Goal: Task Accomplishment & Management: Manage account settings

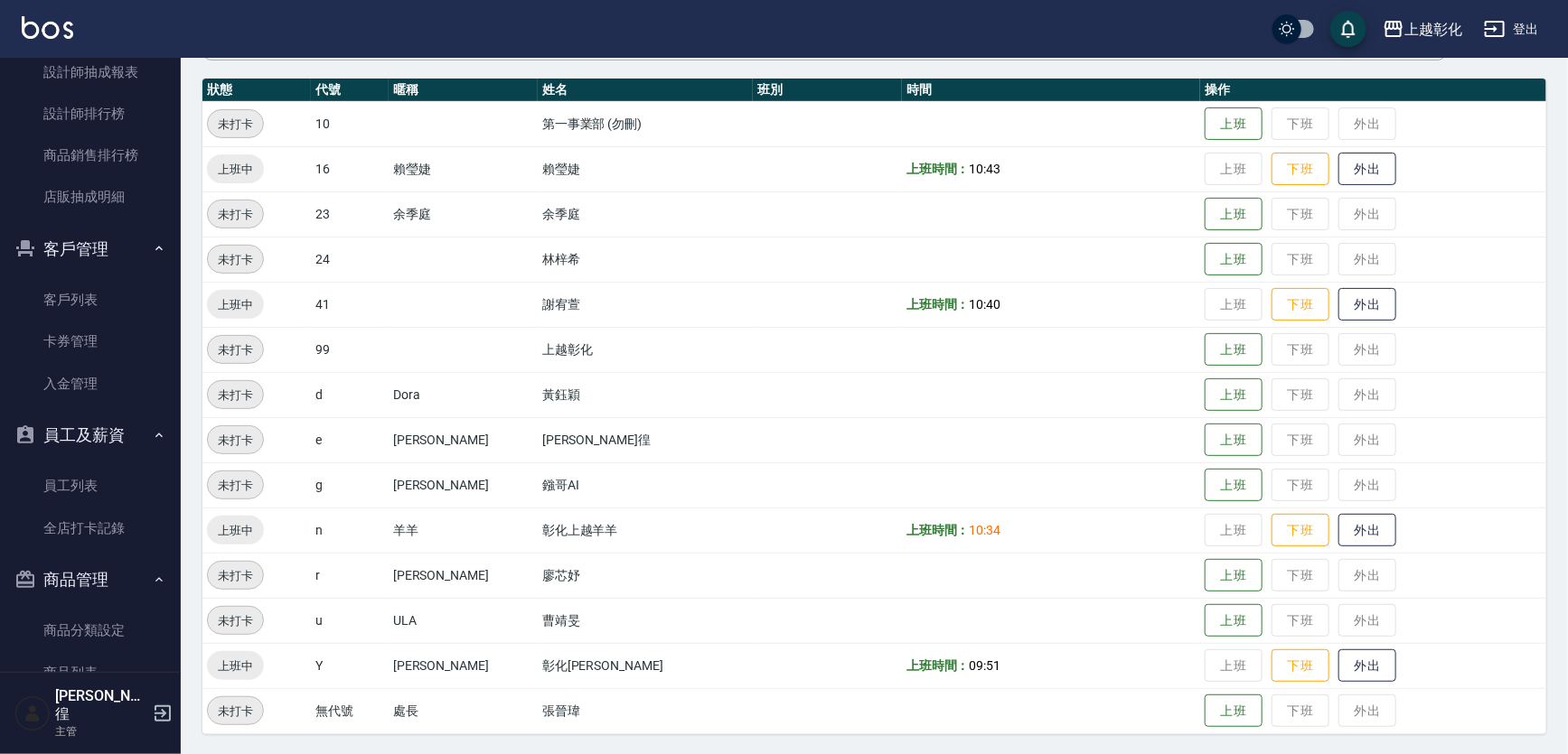
scroll to position [821, 0]
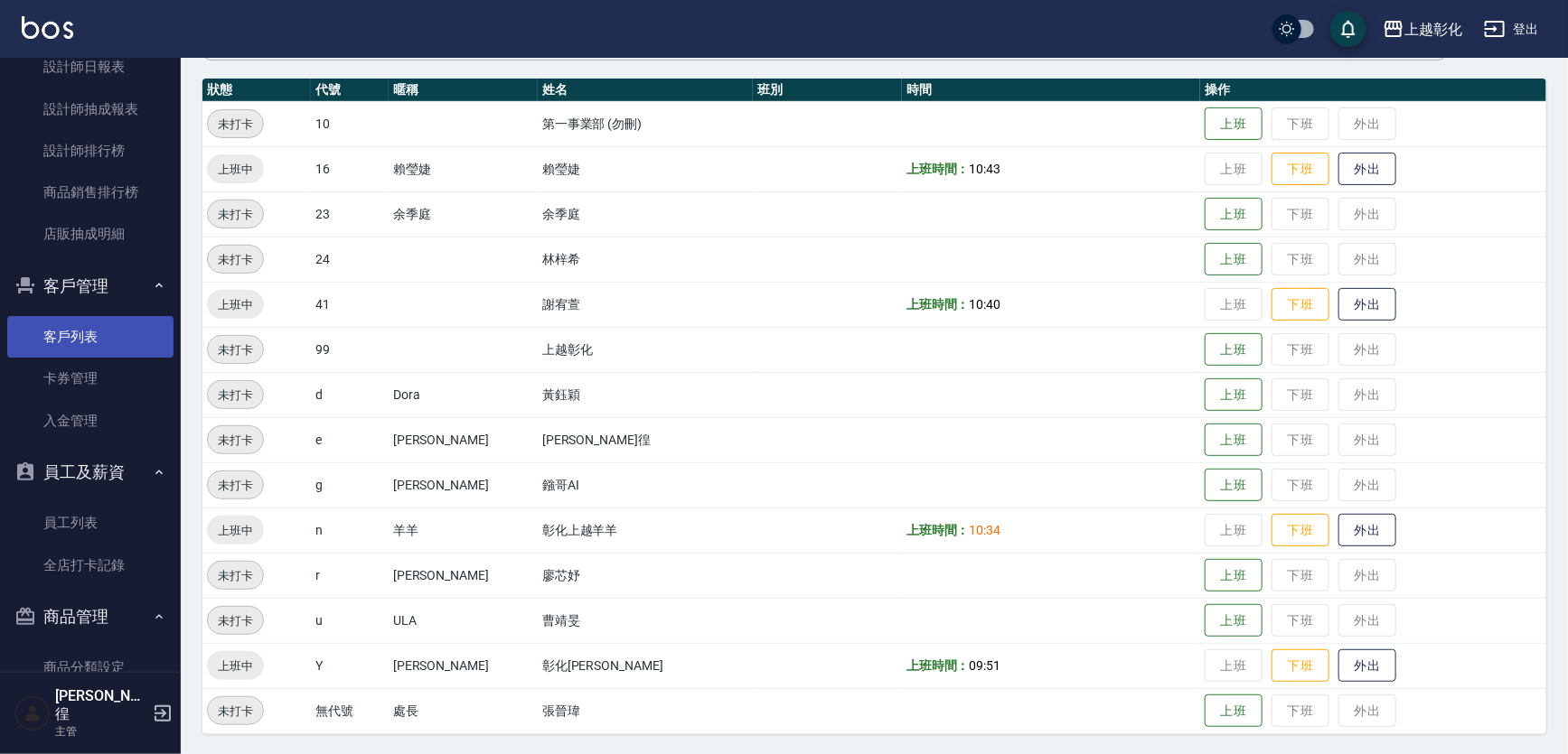
click at [59, 340] on link "客戶列表" at bounding box center [91, 336] width 167 height 41
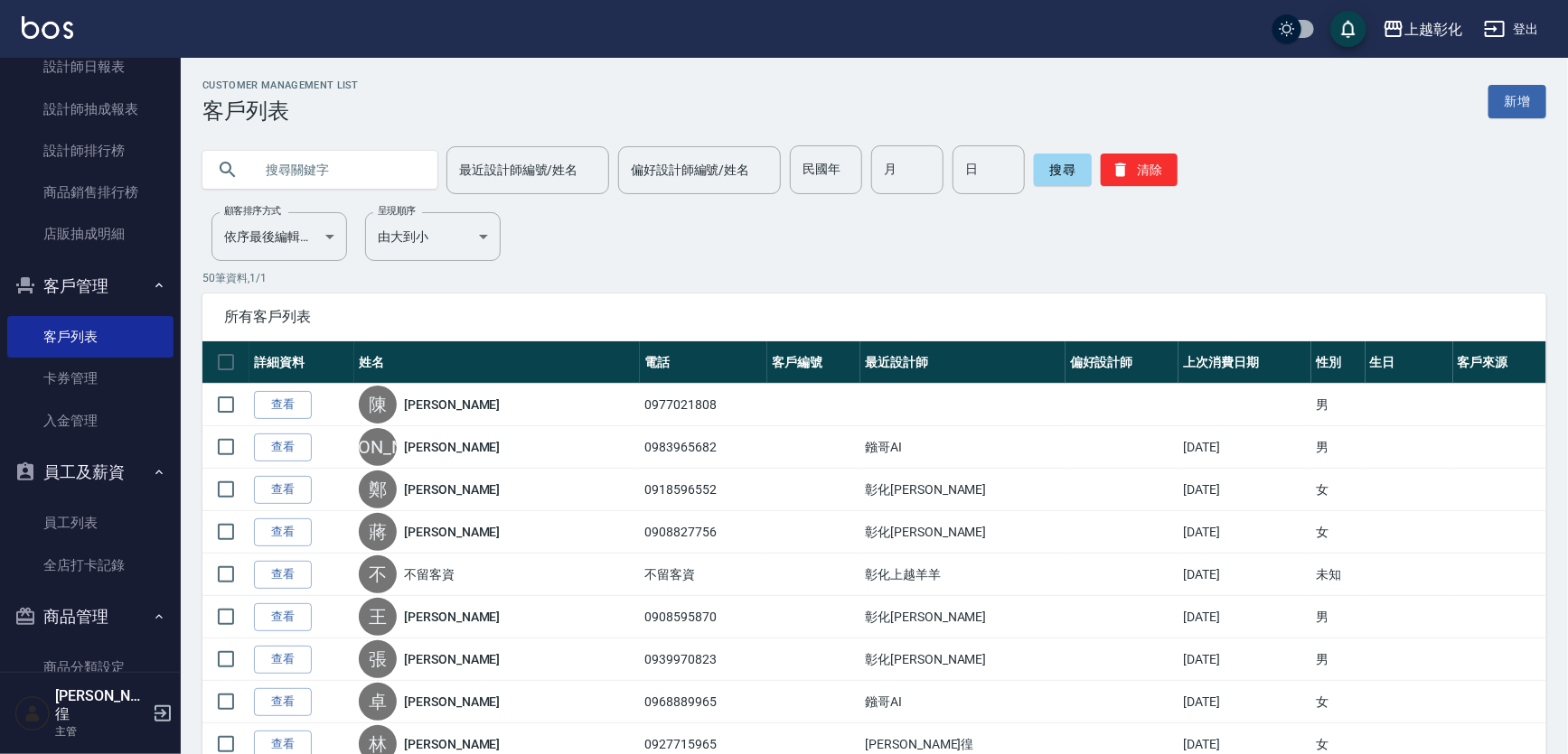
click at [362, 164] on input "text" at bounding box center [338, 169] width 170 height 49
type input "0988310360"
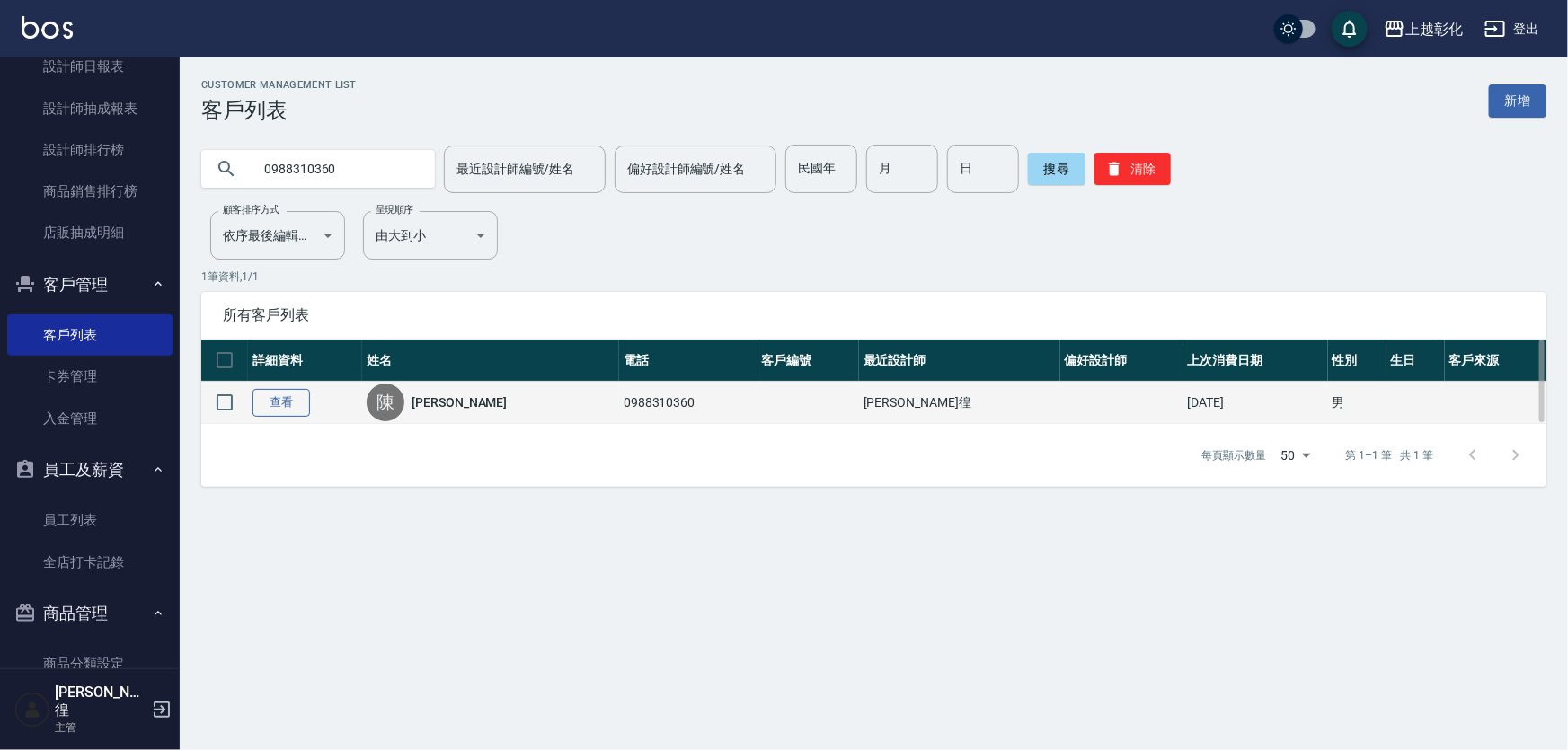
click at [268, 399] on link "查看" at bounding box center [282, 402] width 57 height 28
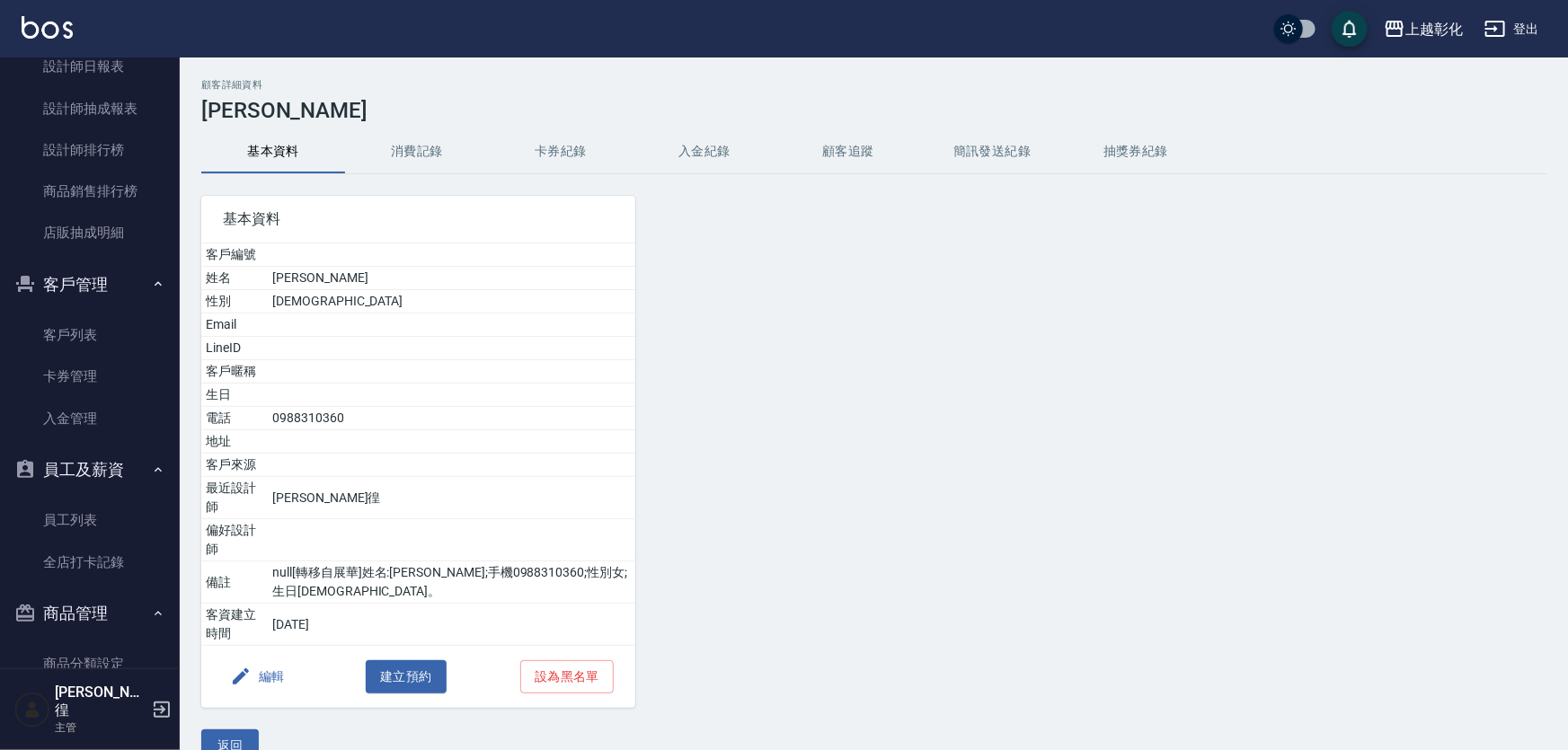
click at [699, 148] on button "入金紀錄" at bounding box center [704, 151] width 144 height 43
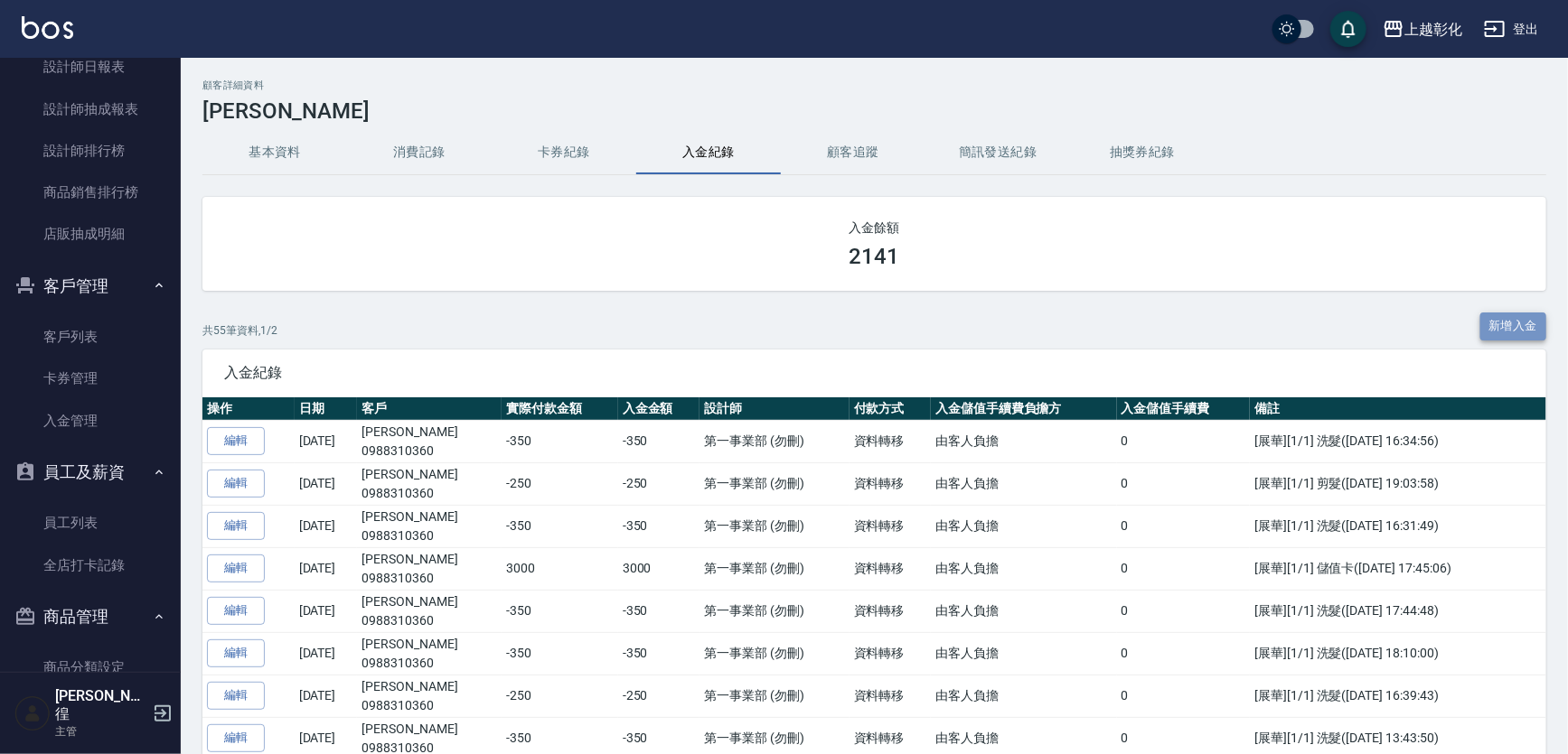
click at [1511, 317] on button "新增入金" at bounding box center [1513, 326] width 66 height 28
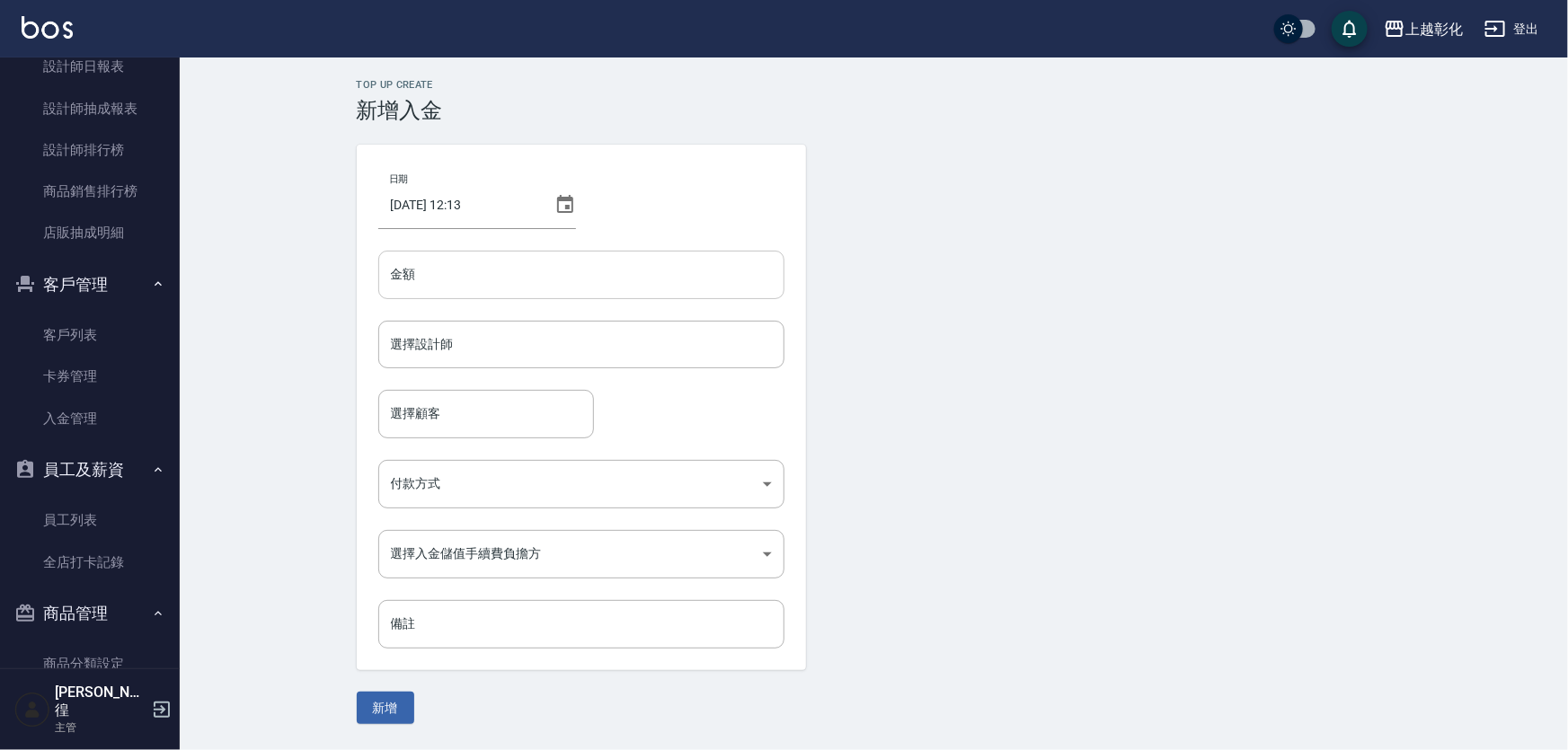
click at [442, 283] on input "金額" at bounding box center [581, 275] width 406 height 49
type input "-269"
click at [455, 344] on input "選擇設計師" at bounding box center [580, 344] width 390 height 32
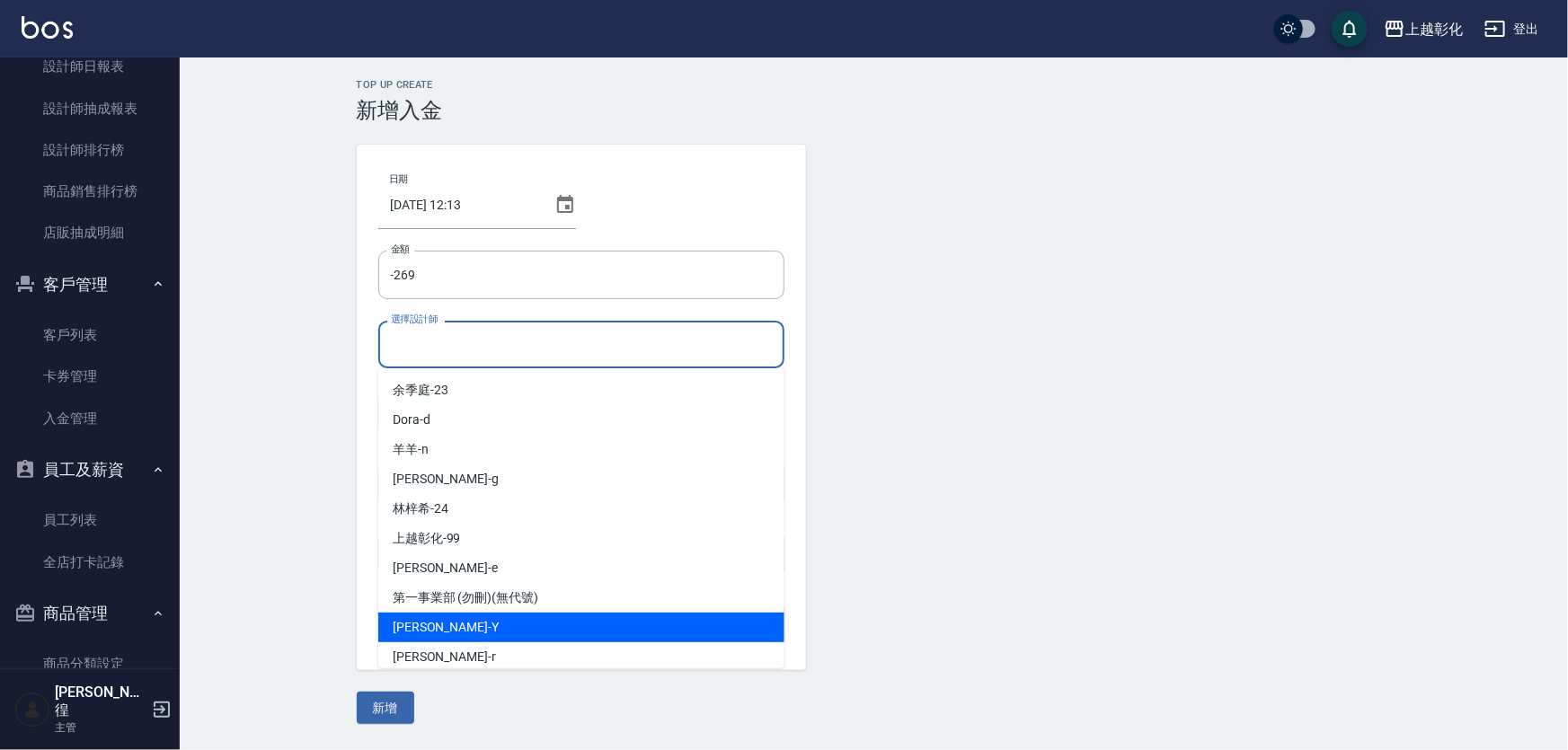
drag, startPoint x: 472, startPoint y: 628, endPoint x: 486, endPoint y: 620, distance: 16.1
click at [472, 627] on div "[PERSON_NAME] -Y" at bounding box center [581, 627] width 406 height 30
type input "[PERSON_NAME]-Y"
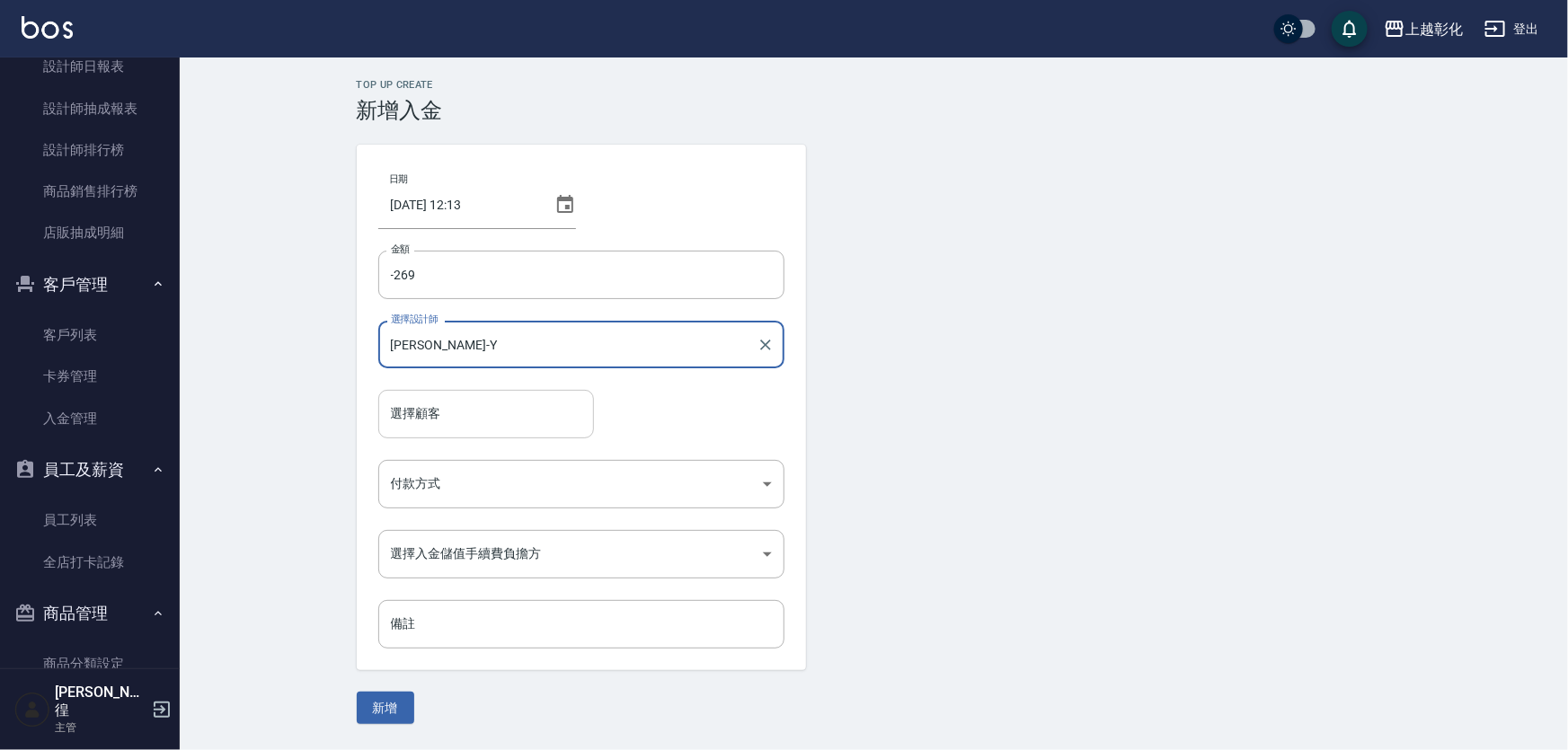
click at [427, 405] on input "選擇顧客" at bounding box center [486, 414] width 199 height 32
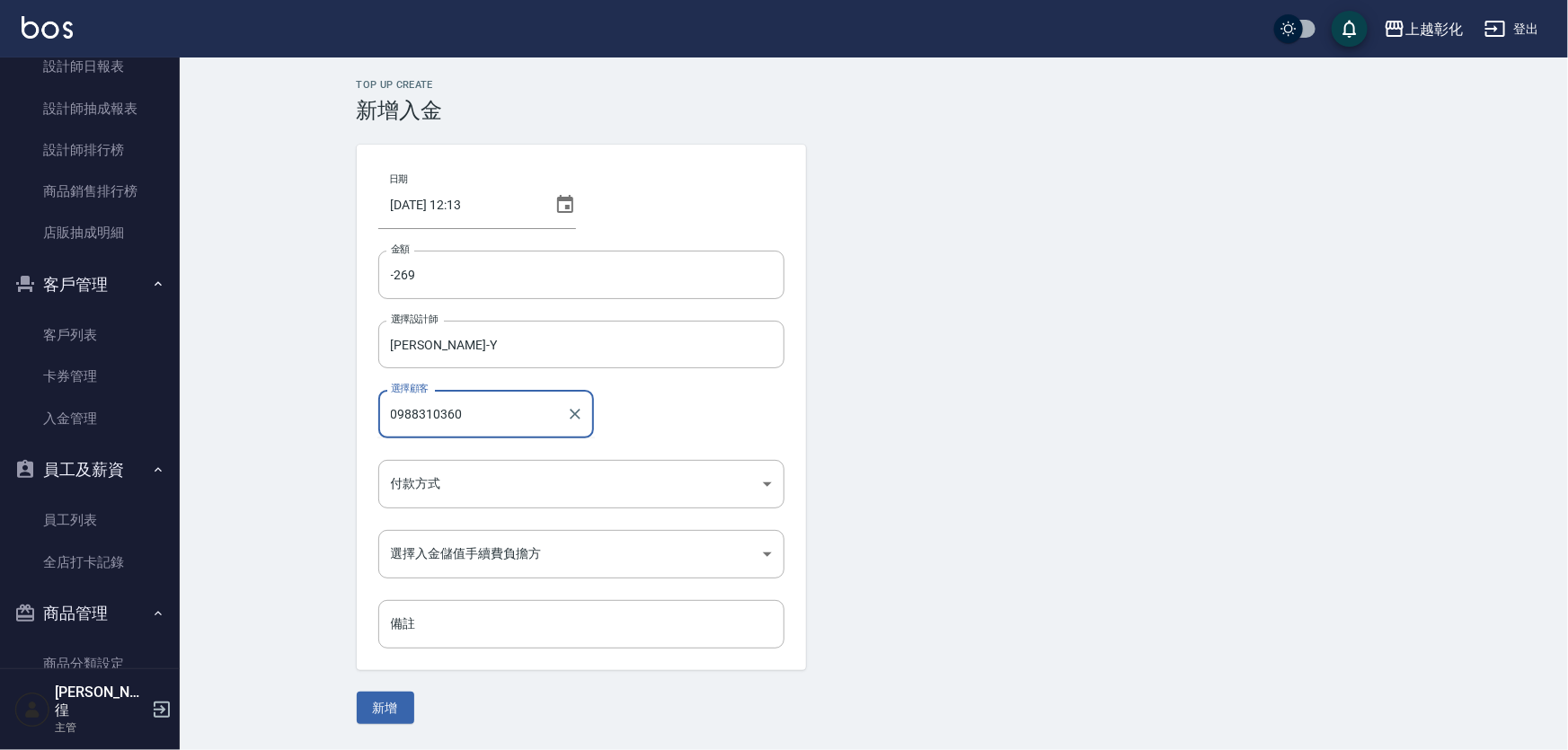
click at [356, 692] on button "新增" at bounding box center [385, 708] width 57 height 34
type input "[PERSON_NAME]/0988310360"
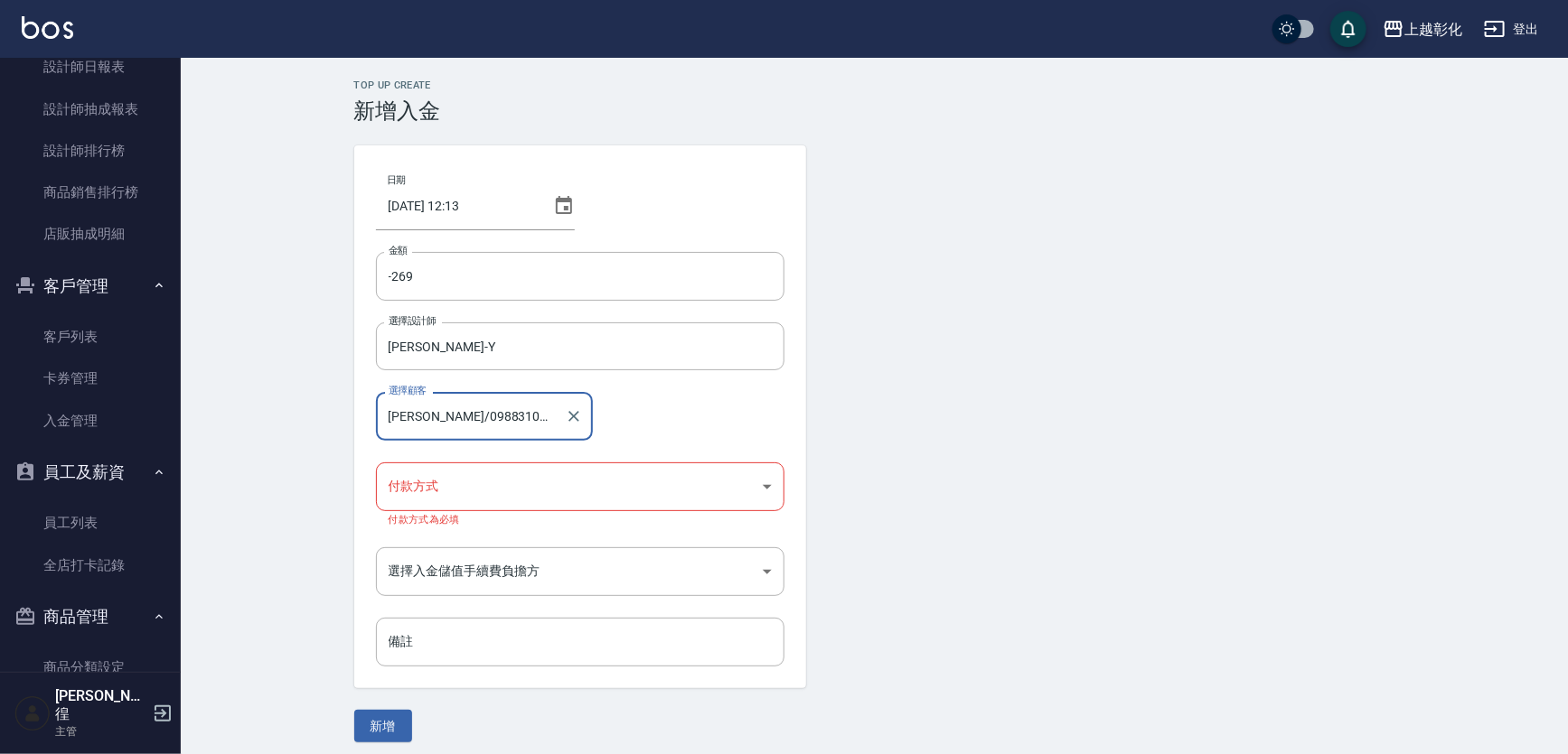
click at [474, 487] on body "上越彰化 登出 櫃檯作業 打帳單 帳單列表 現金收支登錄 材料自購登錄 每日結帳 排班表 現場電腦打卡 預約管理 預約管理 單日預約紀錄 單週預約紀錄 報表及…" at bounding box center [784, 382] width 1568 height 765
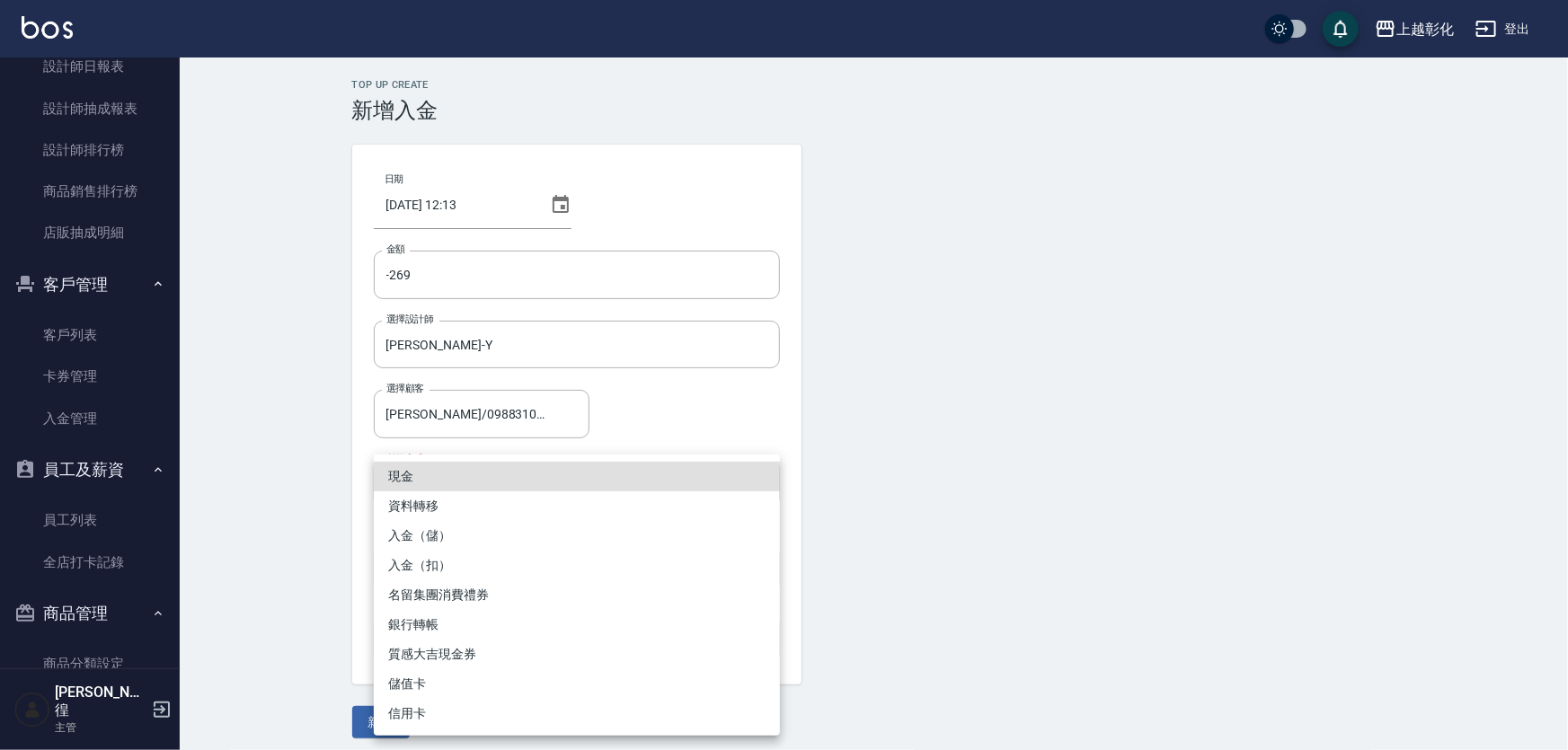
click at [413, 566] on li "入金（扣）" at bounding box center [577, 565] width 406 height 30
type input "入金（扣）"
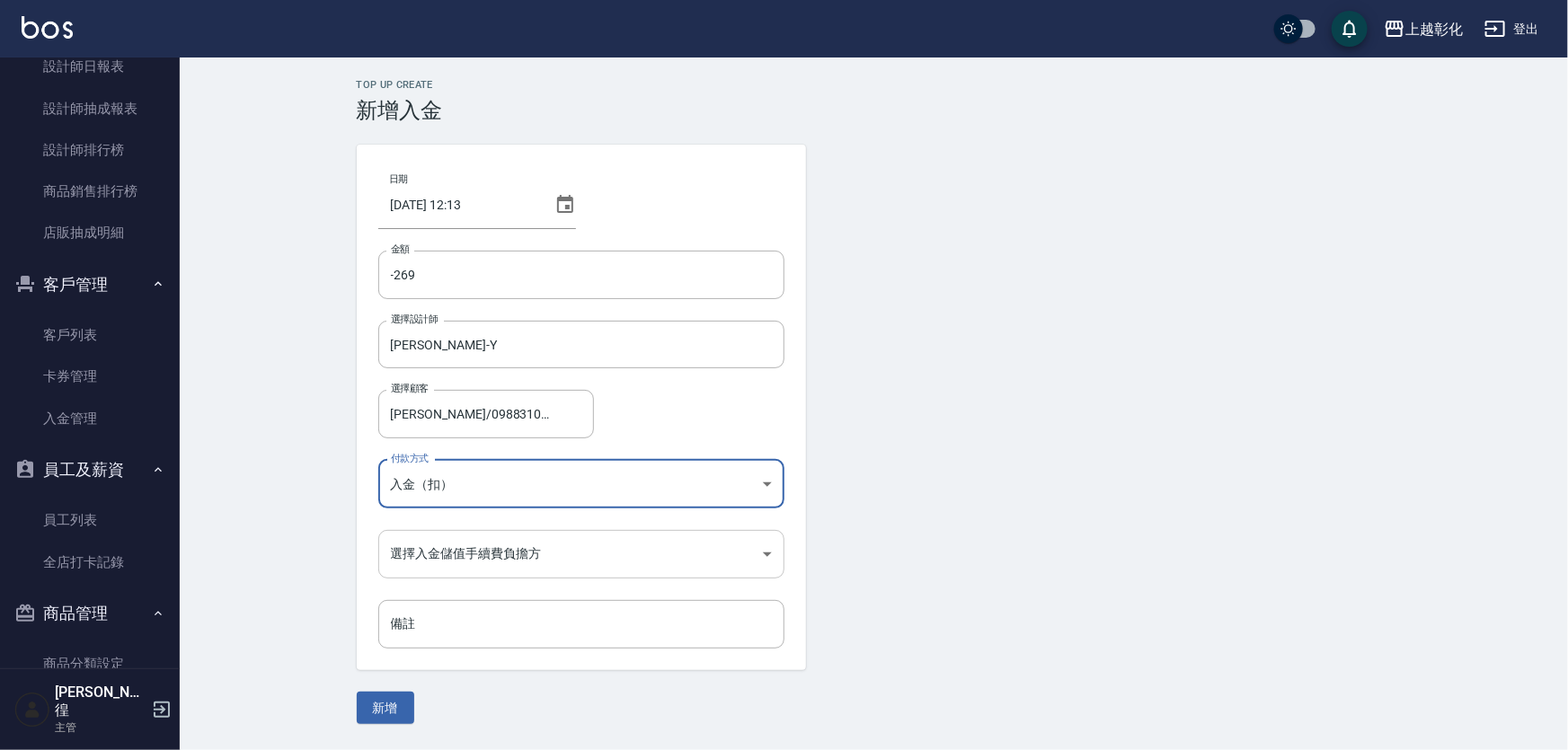
click at [443, 555] on body "上越彰化 登出 櫃檯作業 打帳單 帳單列表 現金收支登錄 材料自購登錄 每日結帳 排班表 現場電腦打卡 預約管理 預約管理 單日預約紀錄 單週預約紀錄 報表及…" at bounding box center [784, 375] width 1568 height 750
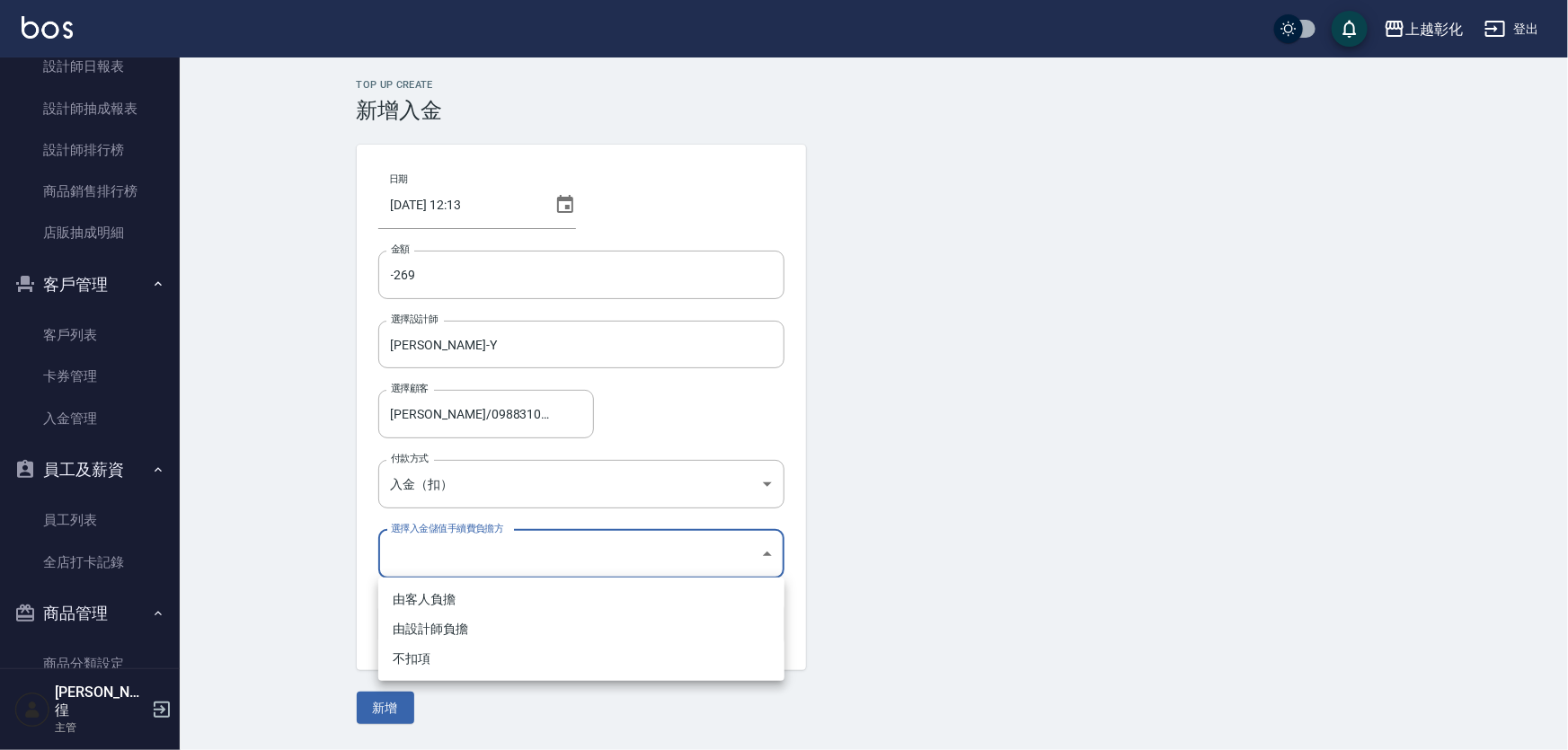
click at [417, 662] on li "不扣項" at bounding box center [581, 659] width 406 height 30
type input "WITHOUTHANDLINGFEE"
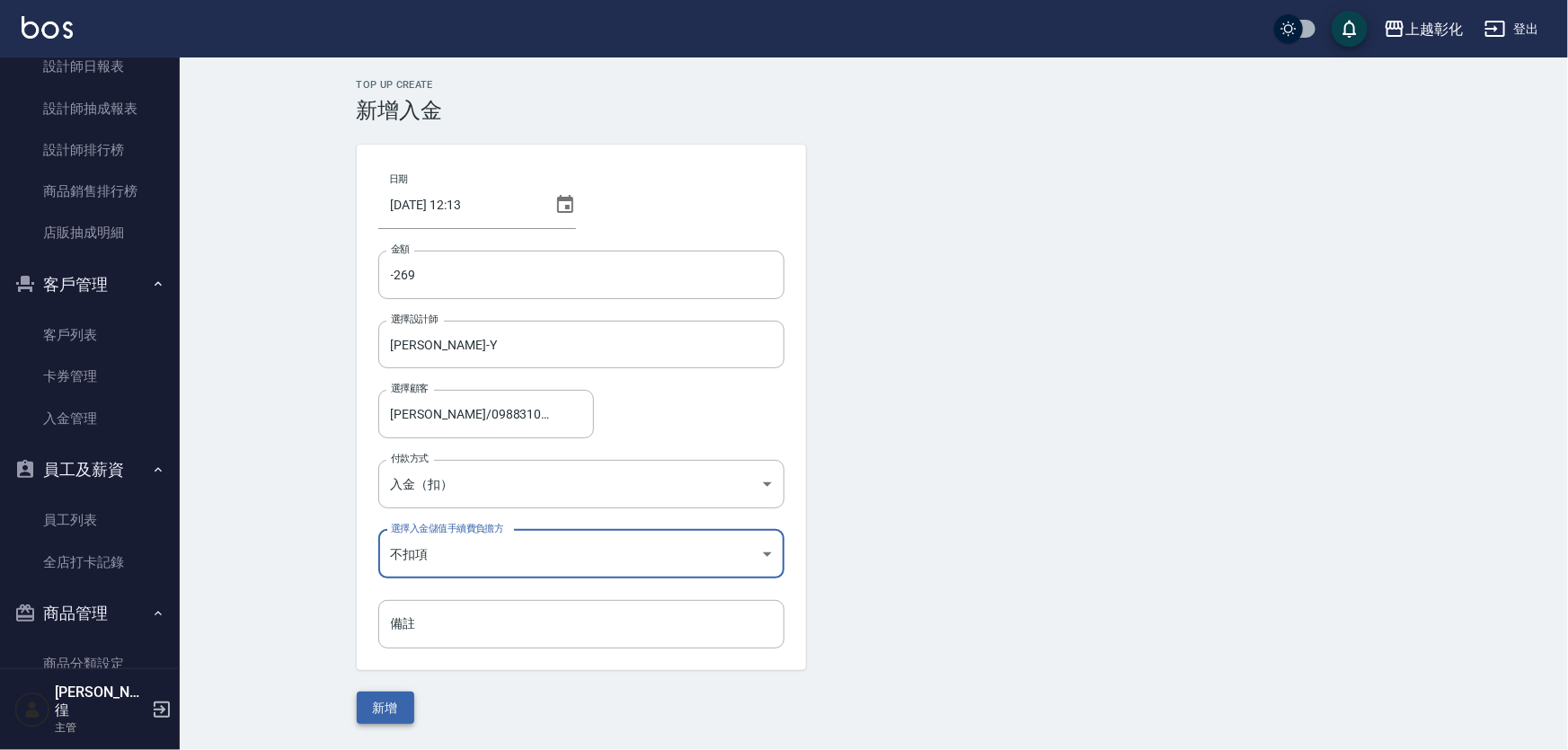
click at [372, 696] on button "新增" at bounding box center [385, 708] width 57 height 34
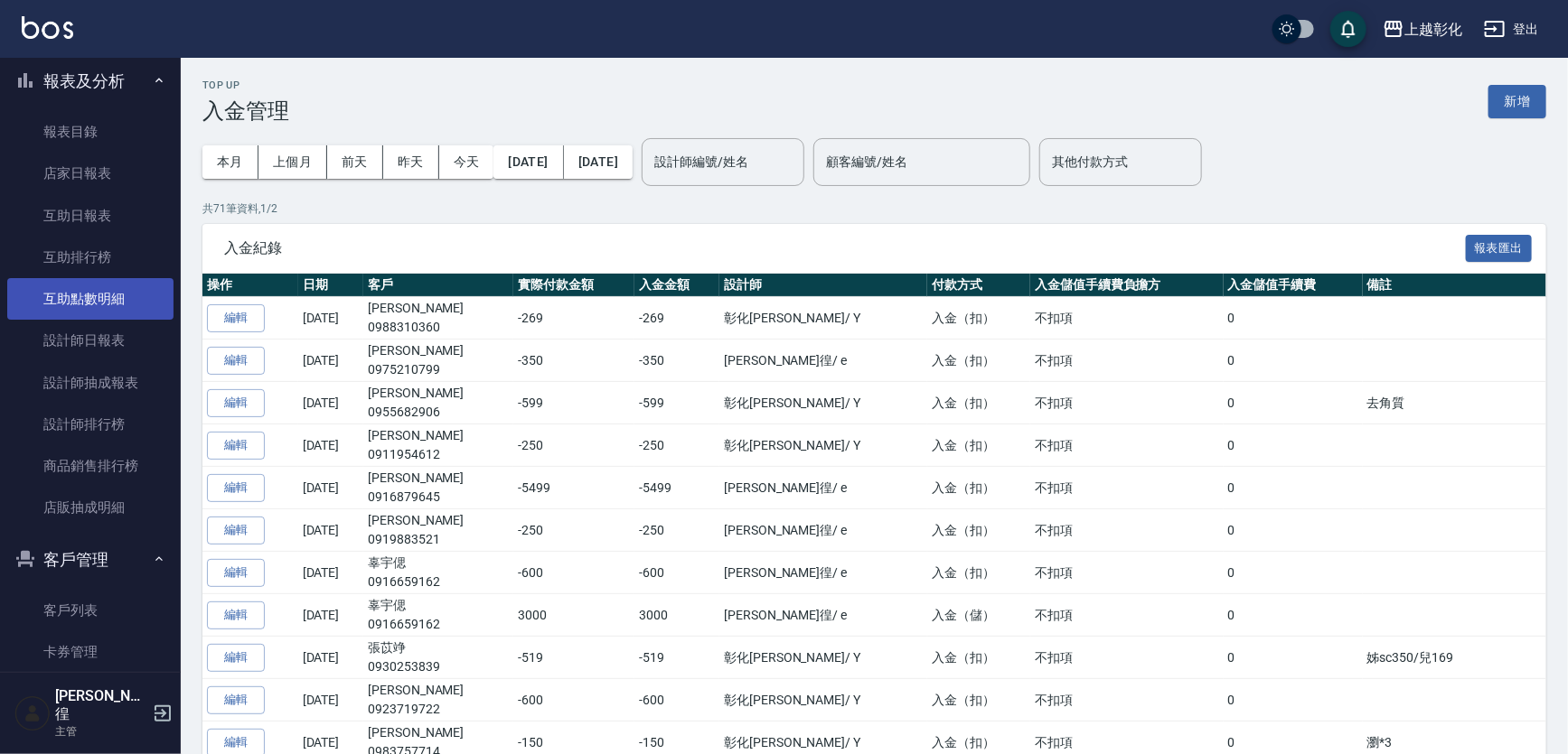
scroll to position [410, 0]
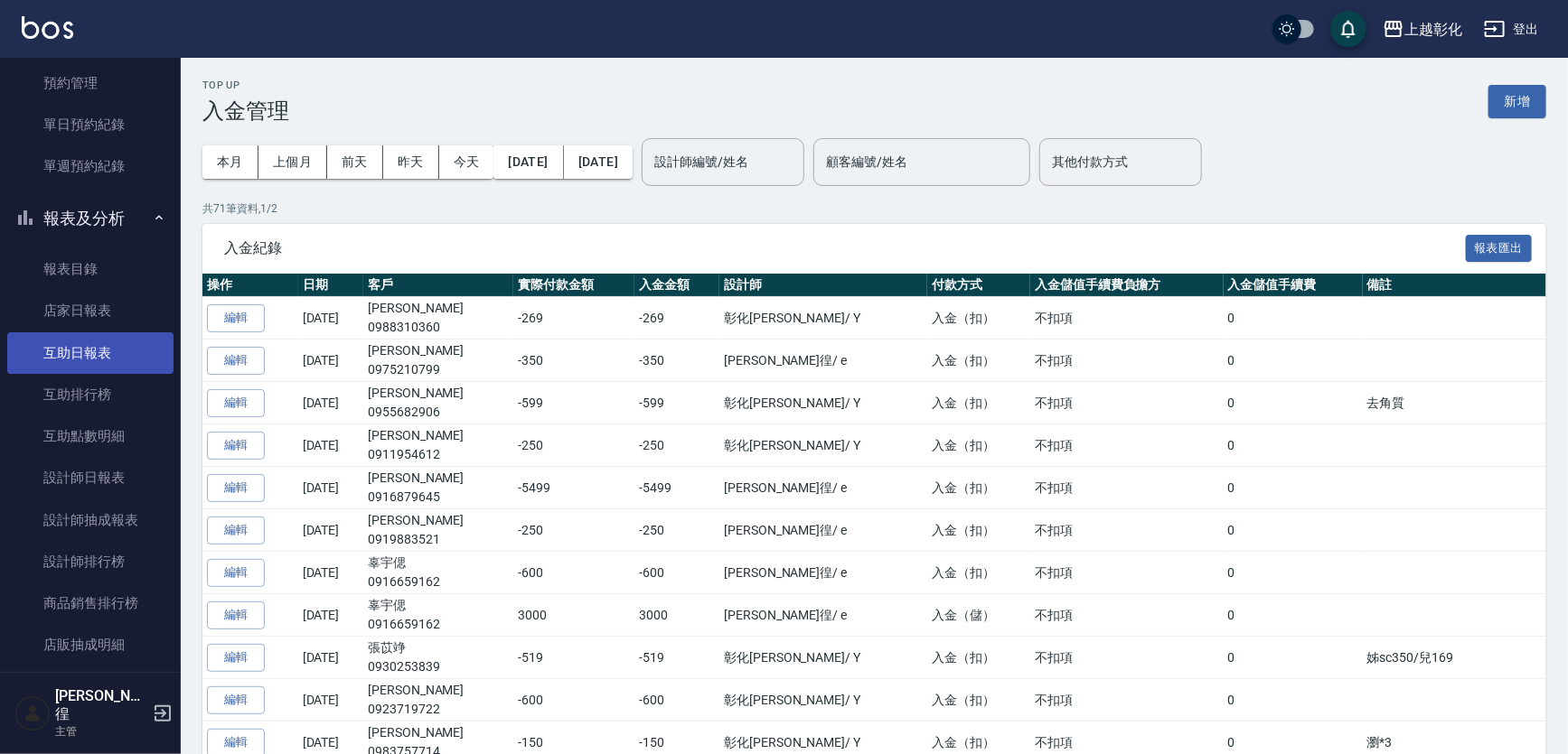
click at [91, 339] on link "互助日報表" at bounding box center [91, 352] width 167 height 41
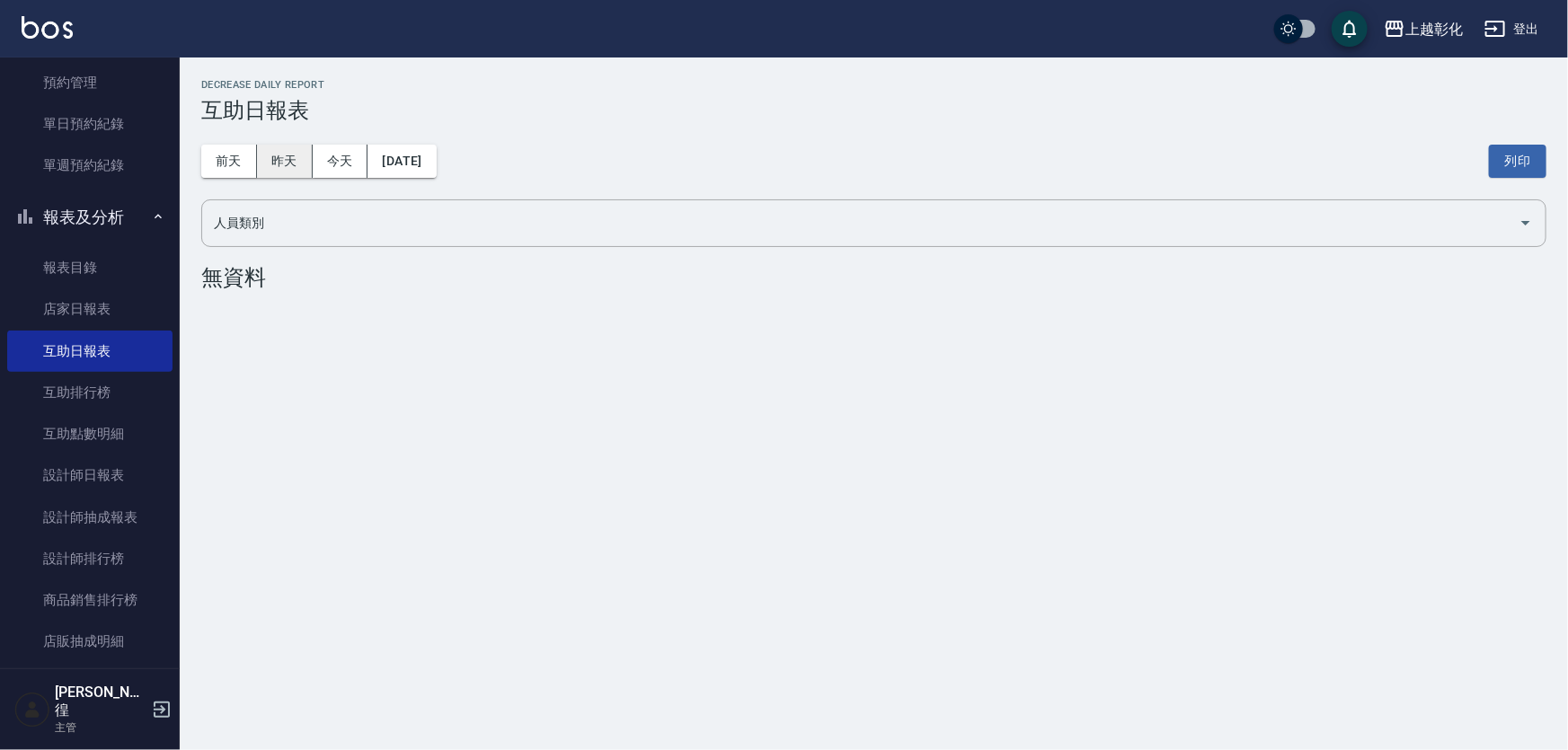
drag, startPoint x: 263, startPoint y: 157, endPoint x: 273, endPoint y: 155, distance: 10.2
click at [265, 155] on button "昨天" at bounding box center [284, 161] width 56 height 34
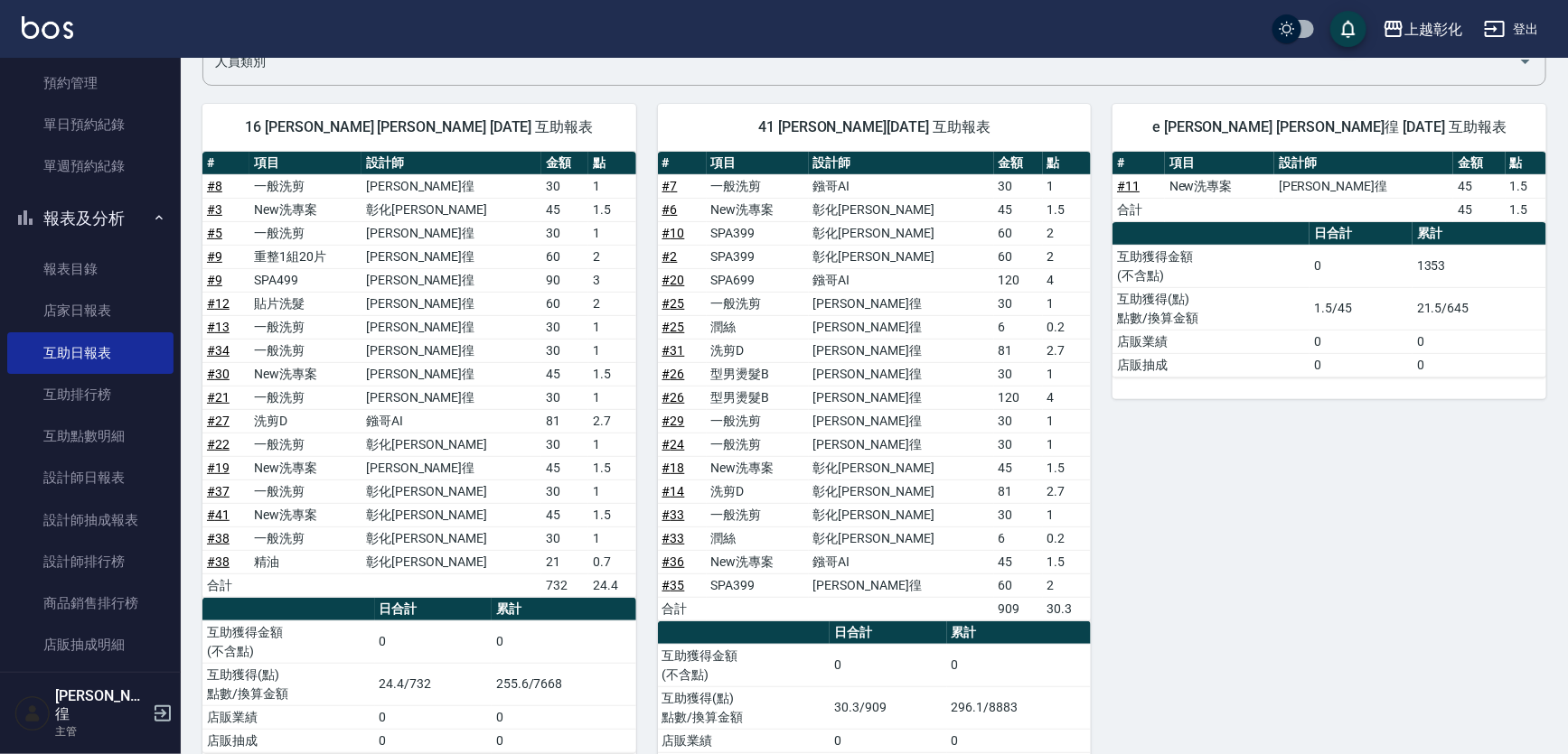
scroll to position [164, 0]
